Goal: Task Accomplishment & Management: Use online tool/utility

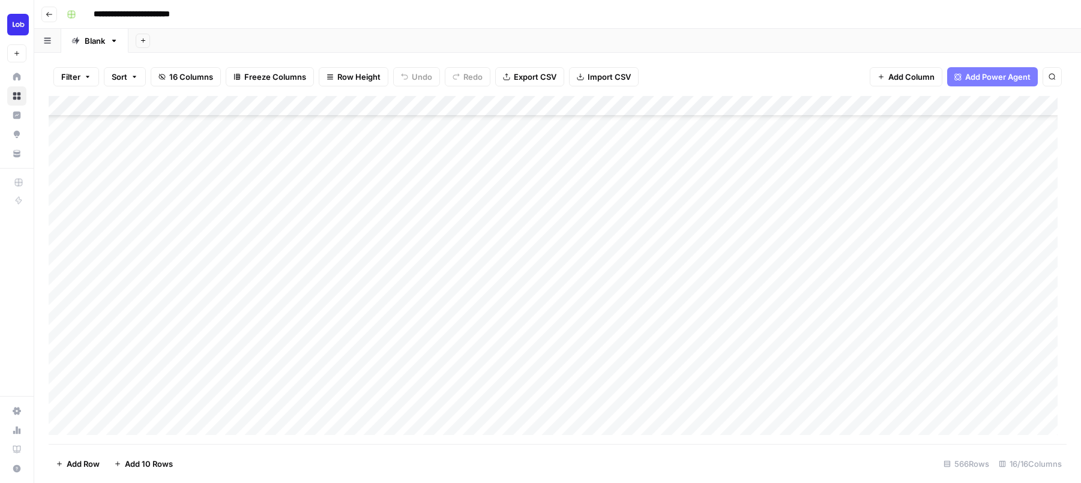
scroll to position [298, 0]
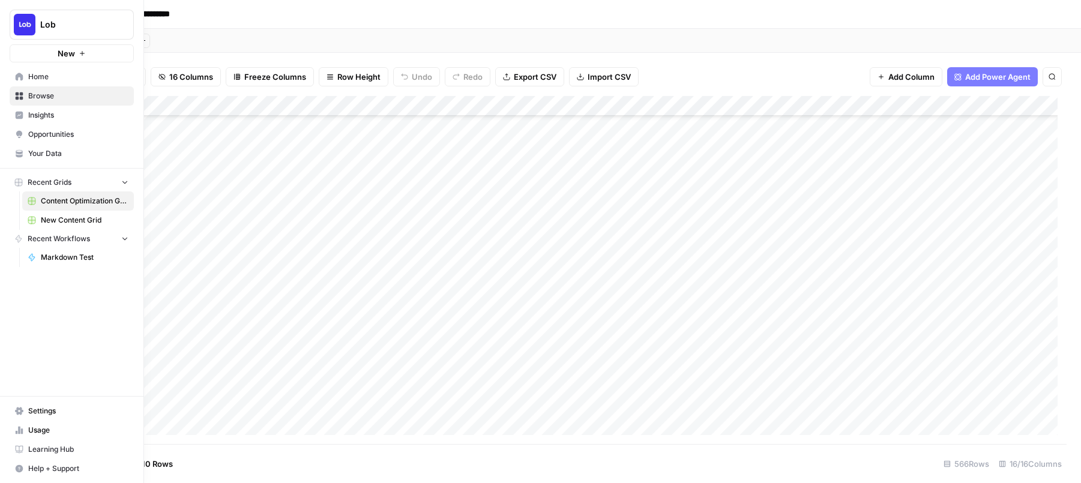
click at [61, 221] on span "New Content Grid" at bounding box center [85, 220] width 88 height 11
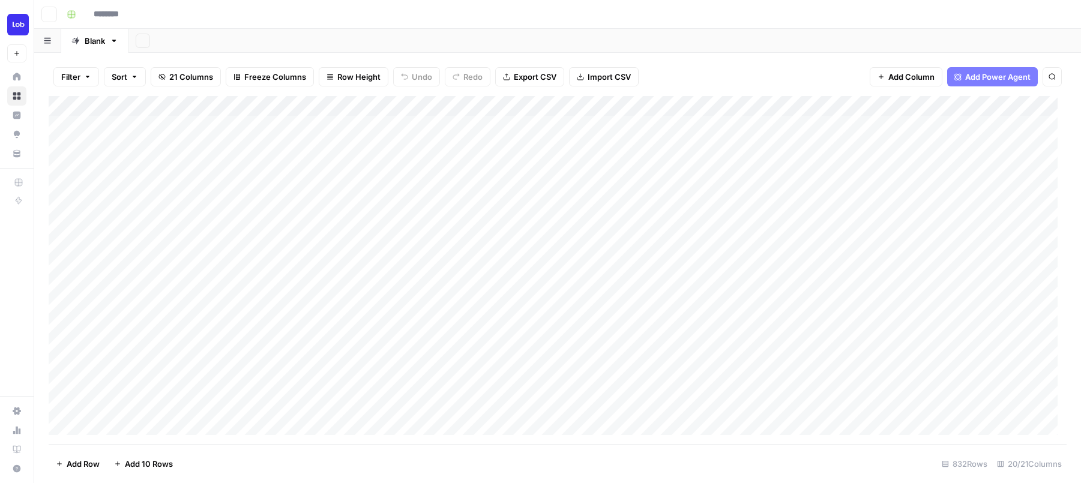
type input "**********"
click at [342, 397] on div "Add Column" at bounding box center [558, 270] width 1018 height 348
click at [621, 293] on div "Add Column" at bounding box center [558, 270] width 1018 height 348
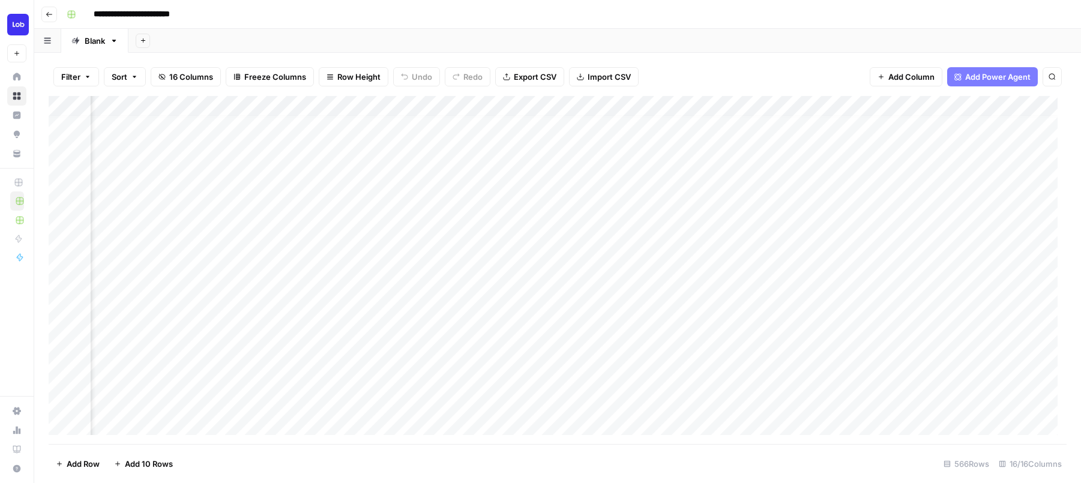
click at [704, 105] on div "Add Column" at bounding box center [558, 270] width 1018 height 348
click at [578, 117] on div "Add Column" at bounding box center [558, 270] width 1018 height 348
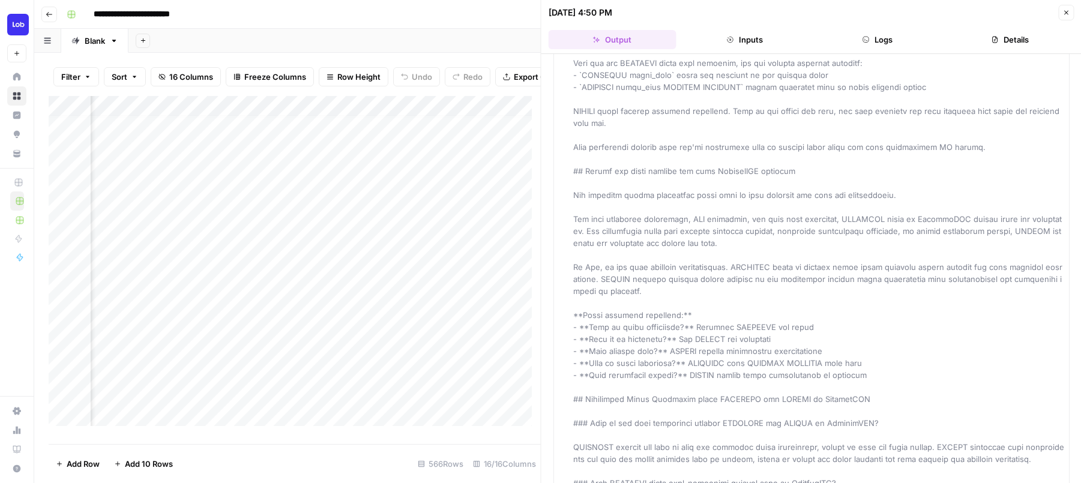
scroll to position [1619, 0]
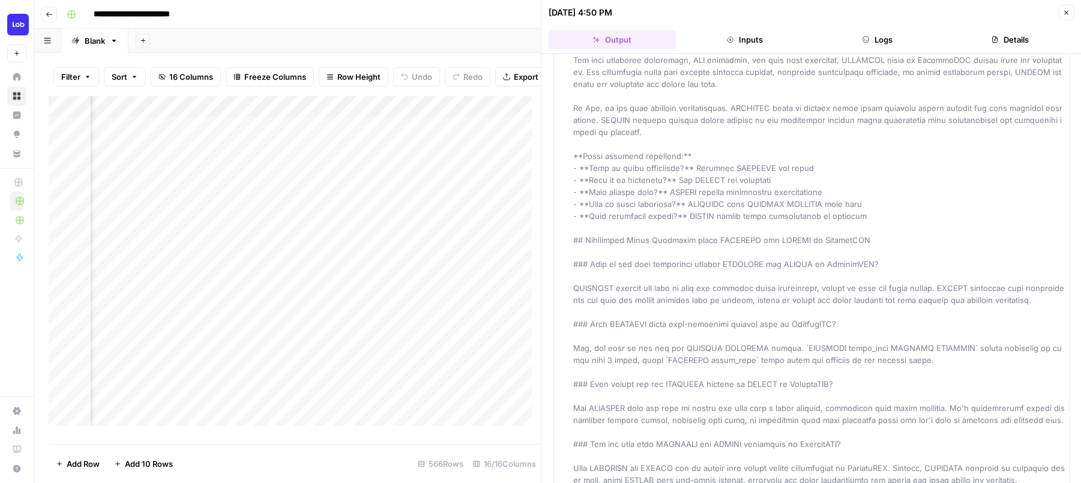
click at [1069, 14] on icon "button" at bounding box center [1066, 12] width 7 height 7
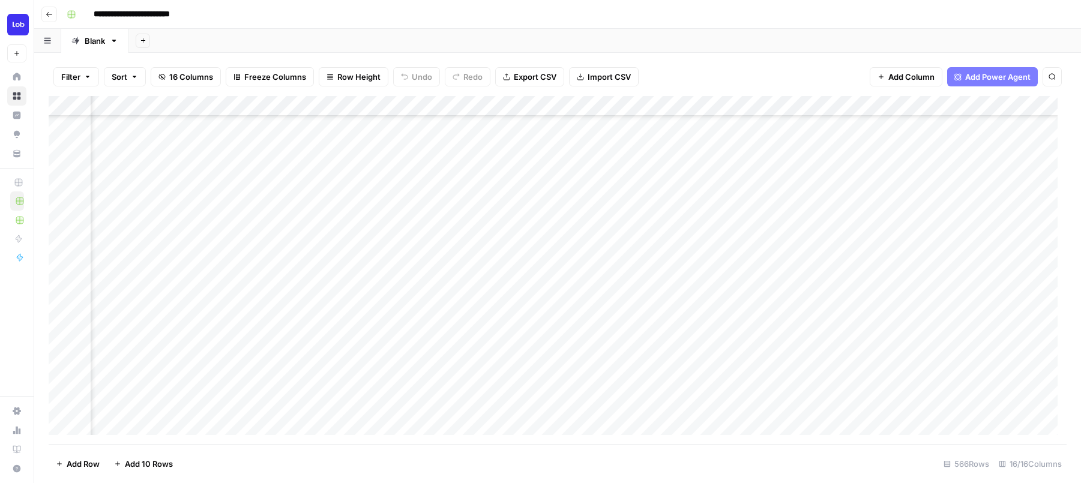
scroll to position [307, 491]
click at [579, 247] on div "Add Column" at bounding box center [558, 270] width 1018 height 348
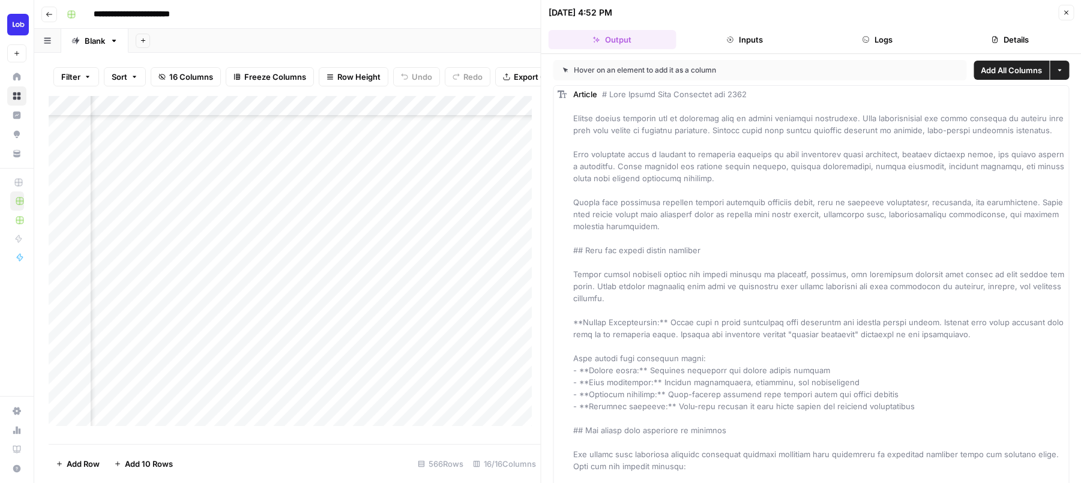
click at [1069, 14] on icon "button" at bounding box center [1066, 12] width 7 height 7
